Goal: Transaction & Acquisition: Book appointment/travel/reservation

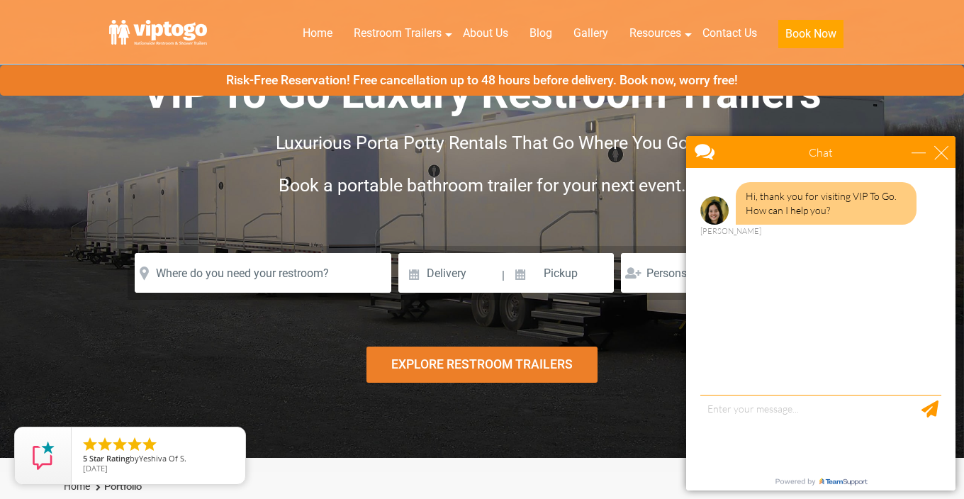
scroll to position [63, 0]
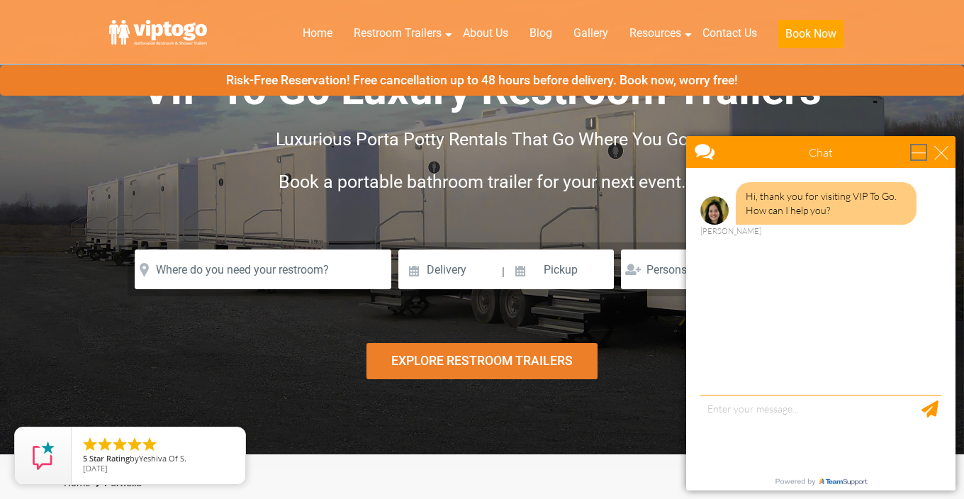
click at [916, 157] on div "minimize" at bounding box center [918, 152] width 14 height 14
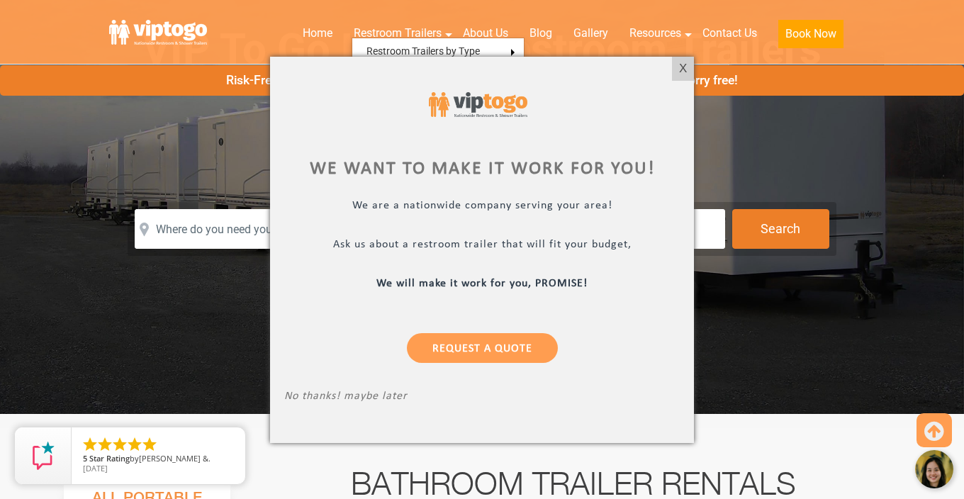
scroll to position [135, 0]
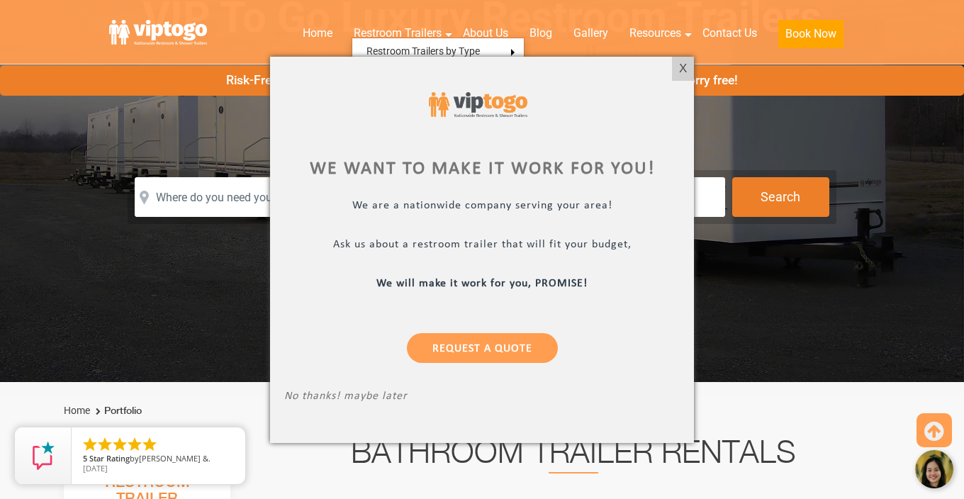
click at [670, 63] on div "We want to make it work for you! We are a nationwide company serving your area!…" at bounding box center [482, 250] width 424 height 386
click at [677, 67] on div "X" at bounding box center [683, 69] width 22 height 24
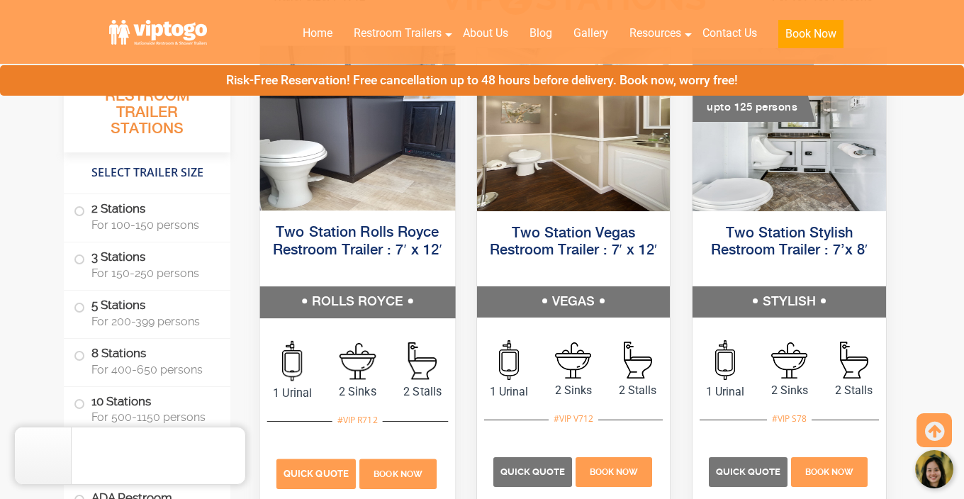
scroll to position [748, 0]
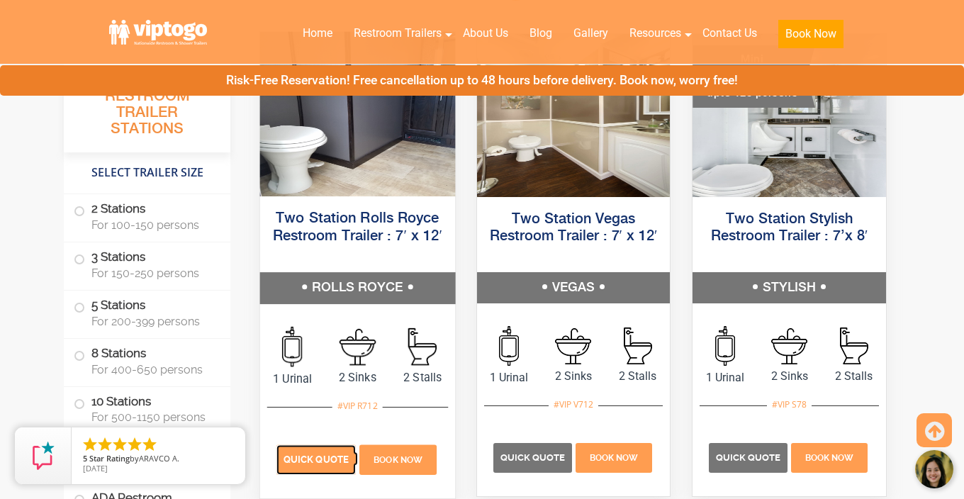
click at [319, 459] on span "Quick Quote" at bounding box center [315, 459] width 65 height 11
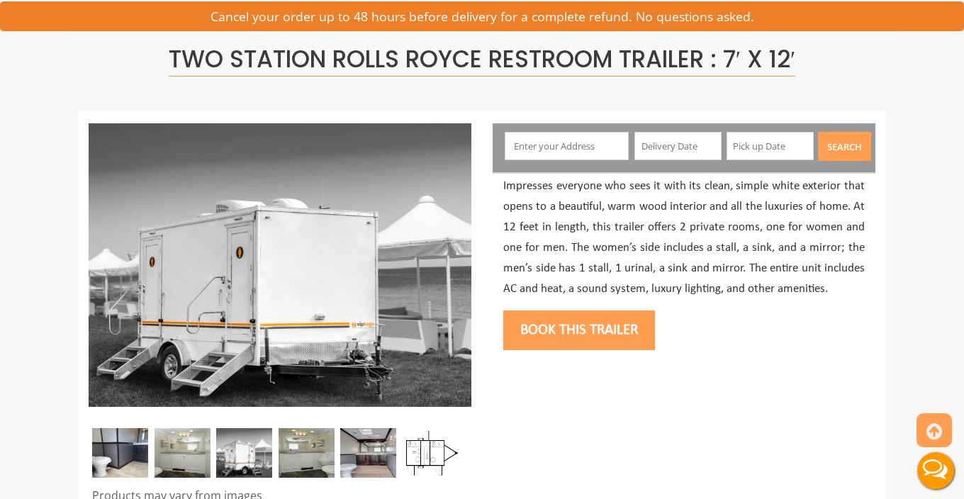
scroll to position [354, 0]
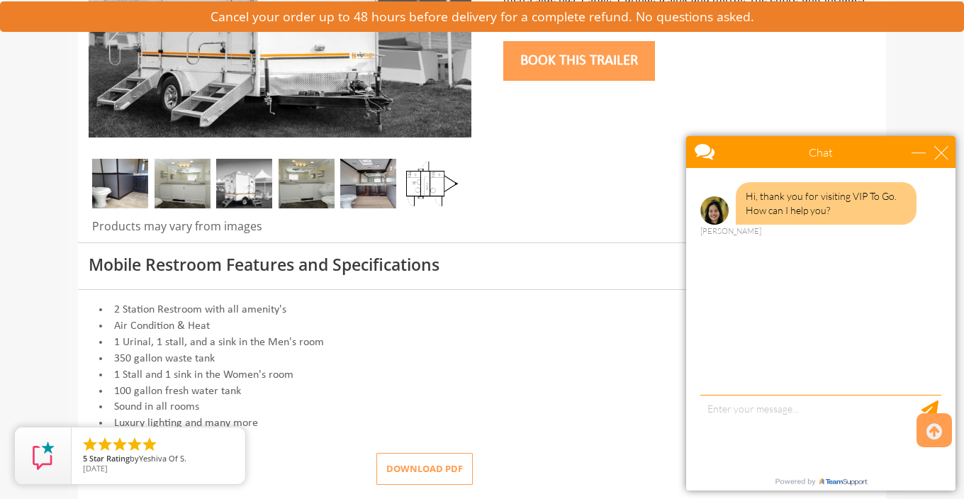
click at [761, 155] on div at bounding box center [795, 153] width 219 height 34
click at [921, 152] on div "minimize" at bounding box center [918, 152] width 14 height 14
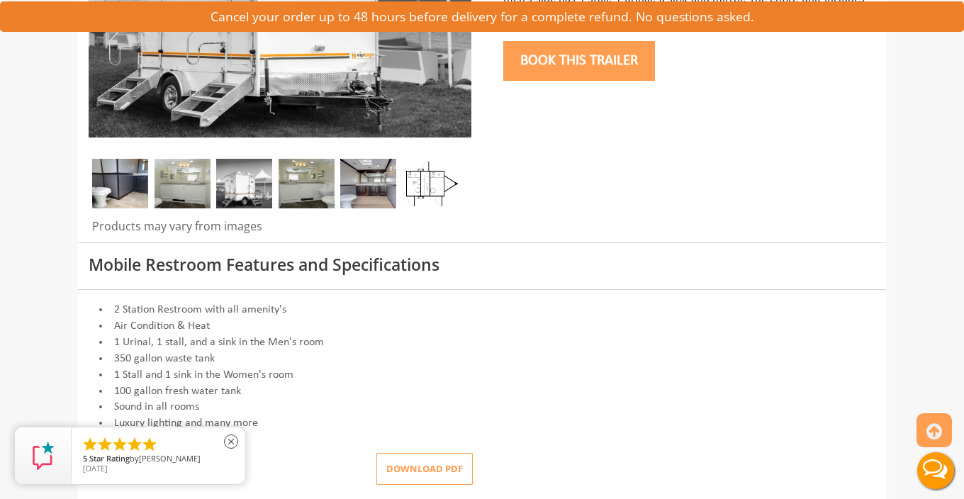
scroll to position [0, 0]
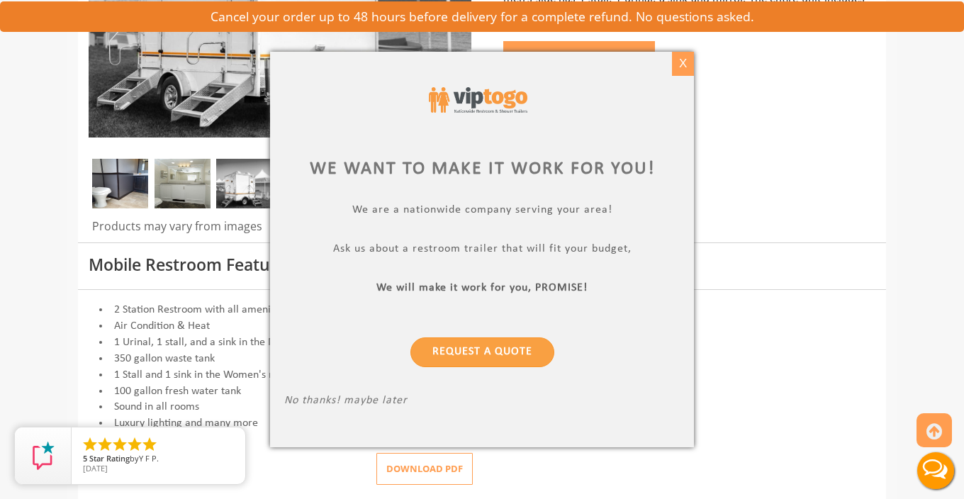
click at [680, 66] on div "X" at bounding box center [683, 64] width 22 height 24
